Goal: Information Seeking & Learning: Learn about a topic

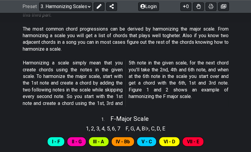
scroll to position [158, 0]
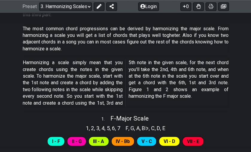
drag, startPoint x: 142, startPoint y: 13, endPoint x: 124, endPoint y: 48, distance: 39.6
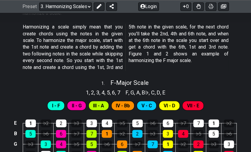
scroll to position [194, 0]
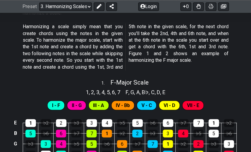
drag, startPoint x: 101, startPoint y: 102, endPoint x: 121, endPoint y: 98, distance: 20.4
click at [121, 98] on div "I - F II - G III - A IV - Bb V - C VI - D VII - E" at bounding box center [125, 103] width 251 height 15
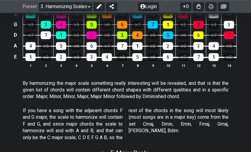
scroll to position [314, 0]
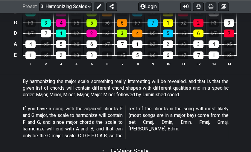
click at [108, 58] on div "4" at bounding box center [107, 55] width 10 height 8
click at [95, 52] on div "3" at bounding box center [91, 55] width 10 height 8
drag, startPoint x: 93, startPoint y: 42, endPoint x: 95, endPoint y: 23, distance: 19.3
click at [95, 23] on tbody "E 1 ♭2 2 ♭3 3 4 ♭5 5 ♭6 6 ♭7 7 1 ♭2 B 5 ♭6 6 ♭7 7 1 ♭2 2 ♭3 3 4 ♭5 5 ♭6 G ♭3 3 …" at bounding box center [124, 26] width 225 height 70
drag, startPoint x: 95, startPoint y: 23, endPoint x: 94, endPoint y: 28, distance: 5.0
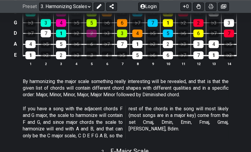
click at [94, 28] on tbody "E 1 ♭2 2 ♭3 3 4 ♭5 5 ♭6 6 ♭7 7 1 ♭2 B 5 ♭6 6 ♭7 7 1 ♭2 2 ♭3 3 4 ♭5 5 ♭6 G ♭3 3 …" at bounding box center [124, 26] width 225 height 70
drag, startPoint x: 94, startPoint y: 28, endPoint x: 90, endPoint y: 34, distance: 6.8
click at [90, 33] on td "2" at bounding box center [91, 27] width 15 height 11
click at [90, 34] on div "2" at bounding box center [91, 33] width 10 height 8
click at [90, 42] on div "6" at bounding box center [91, 44] width 10 height 8
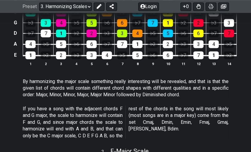
drag, startPoint x: 90, startPoint y: 53, endPoint x: 102, endPoint y: 53, distance: 12.0
click at [102, 53] on tr "E 1 ♭2 2 ♭3 3 4 ♭5 5 ♭6 6 ♭7 7 1 ♭2" at bounding box center [124, 49] width 225 height 11
drag, startPoint x: 102, startPoint y: 53, endPoint x: 106, endPoint y: 58, distance: 6.5
click at [106, 58] on table "E 1 ♭2 2 ♭3 3 4 ♭5 5 ♭6 6 ♭7 7 1 ♭2 B 5 ♭6 6 ♭7 7 1 ♭2 2 ♭3 3 4 ♭5 5 ♭6 G ♭3 3 …" at bounding box center [124, 26] width 225 height 70
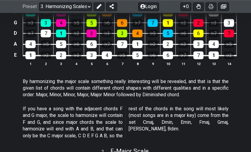
click at [106, 44] on div "♭7" at bounding box center [107, 44] width 10 height 8
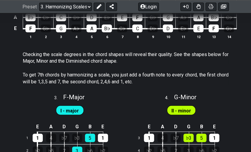
scroll to position [510, 0]
